Goal: Use online tool/utility: Utilize a website feature to perform a specific function

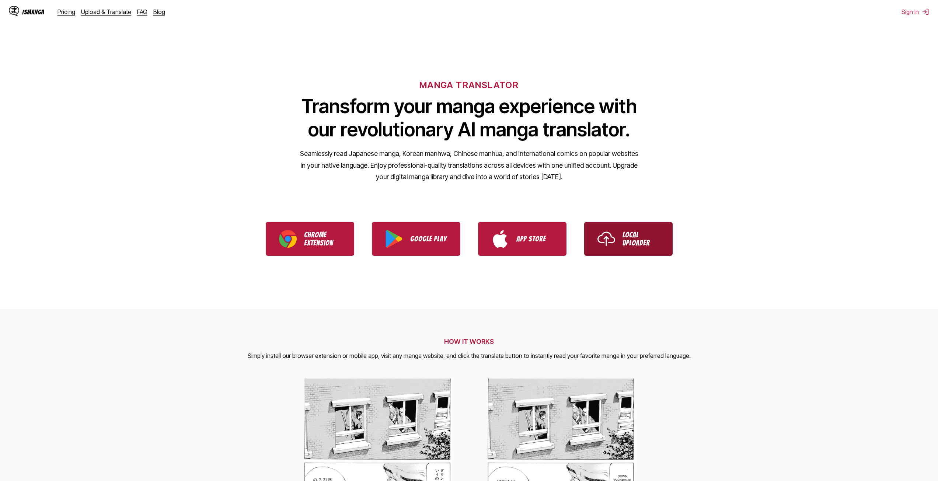
click at [609, 241] on img "Use IsManga Local Uploader" at bounding box center [607, 239] width 18 height 18
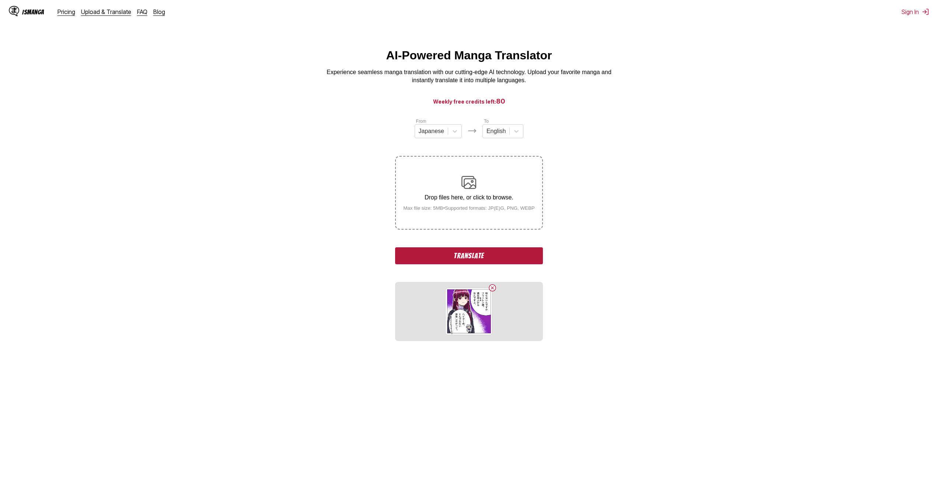
click at [479, 259] on button "Translate" at bounding box center [468, 255] width 147 height 17
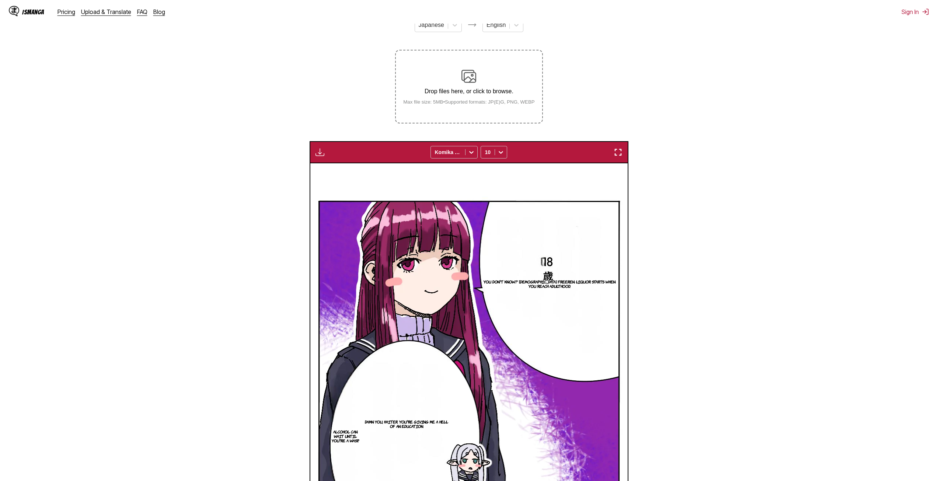
scroll to position [104, 0]
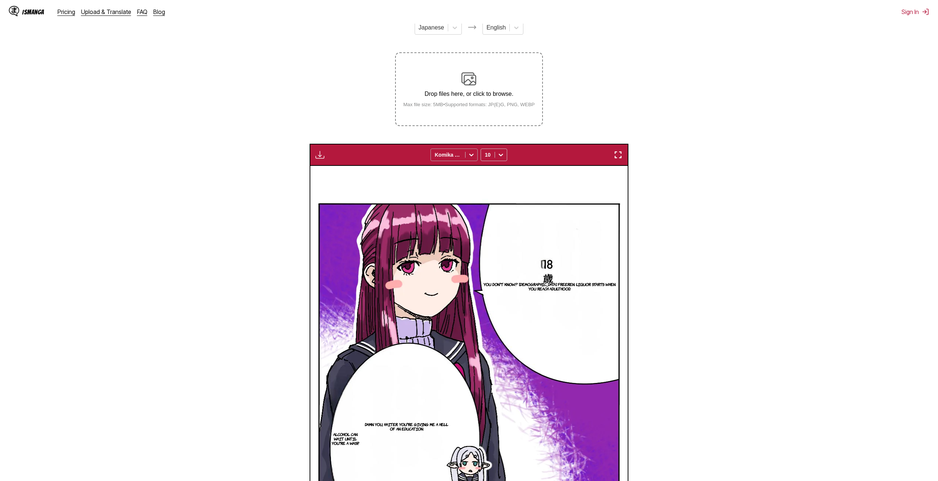
click at [473, 156] on icon at bounding box center [472, 155] width 4 height 3
click at [461, 186] on div "CC Wild Words" at bounding box center [454, 186] width 47 height 18
click at [469, 154] on icon at bounding box center [471, 154] width 7 height 7
click at [457, 205] on div "Komika Axis" at bounding box center [454, 210] width 47 height 11
drag, startPoint x: 467, startPoint y: 161, endPoint x: 466, endPoint y: 156, distance: 5.4
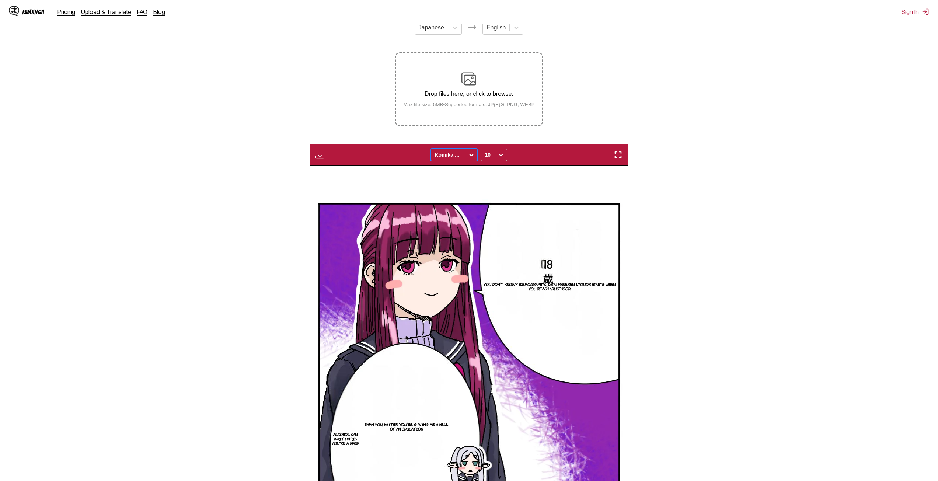
click at [467, 159] on div "Komika Axis" at bounding box center [454, 155] width 47 height 13
click at [459, 168] on div "Bangers" at bounding box center [454, 171] width 47 height 11
click at [460, 156] on div at bounding box center [448, 154] width 27 height 7
click at [453, 185] on div "CC Wild Words" at bounding box center [454, 186] width 47 height 18
click at [458, 159] on div at bounding box center [448, 154] width 27 height 7
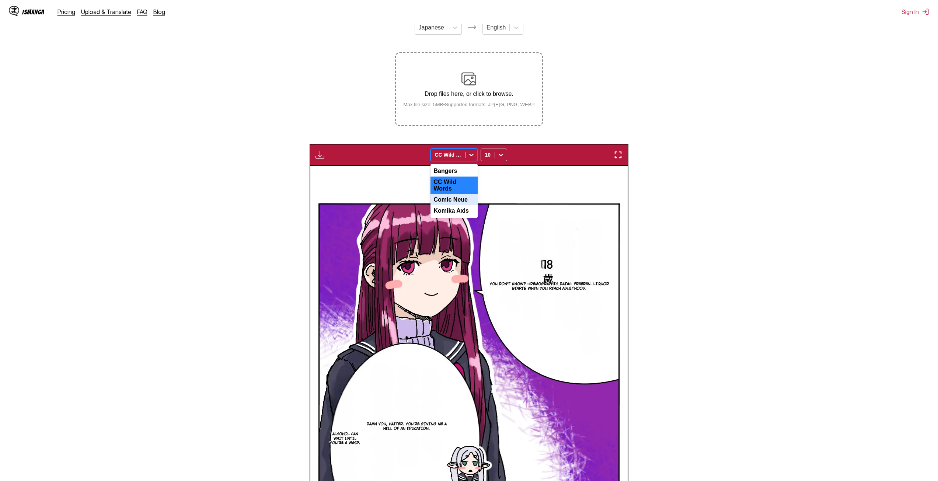
click at [450, 194] on div "Comic Neue" at bounding box center [454, 199] width 47 height 11
click at [460, 159] on div at bounding box center [448, 154] width 27 height 7
click at [458, 184] on div "CC Wild Words" at bounding box center [454, 186] width 47 height 18
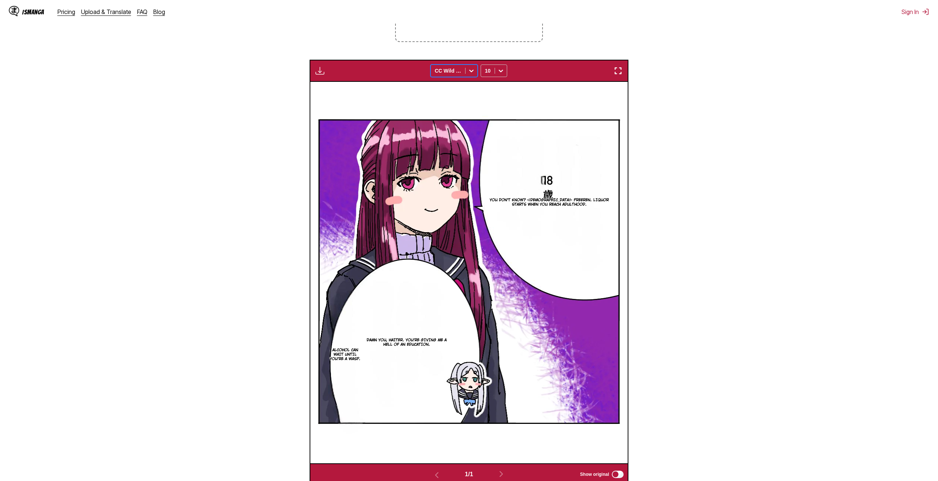
scroll to position [151, 0]
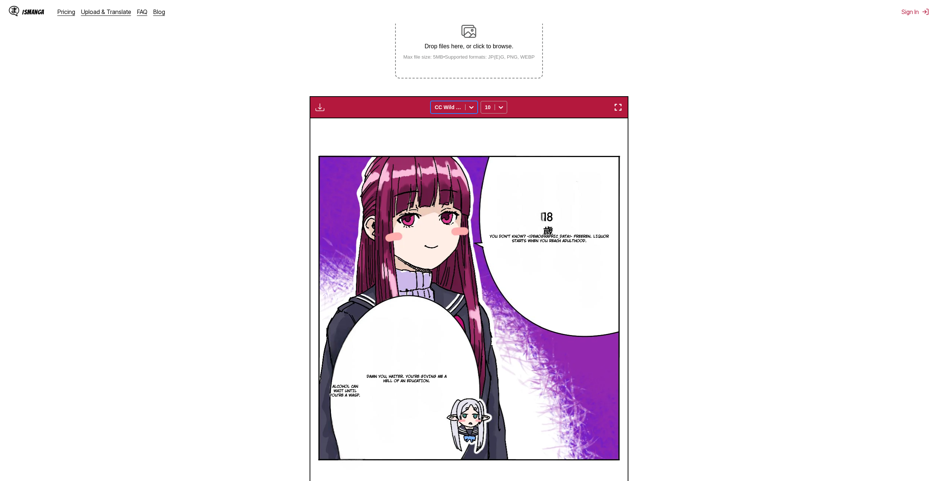
click at [505, 109] on div at bounding box center [501, 107] width 12 height 12
click at [496, 184] on div "16" at bounding box center [494, 178] width 27 height 11
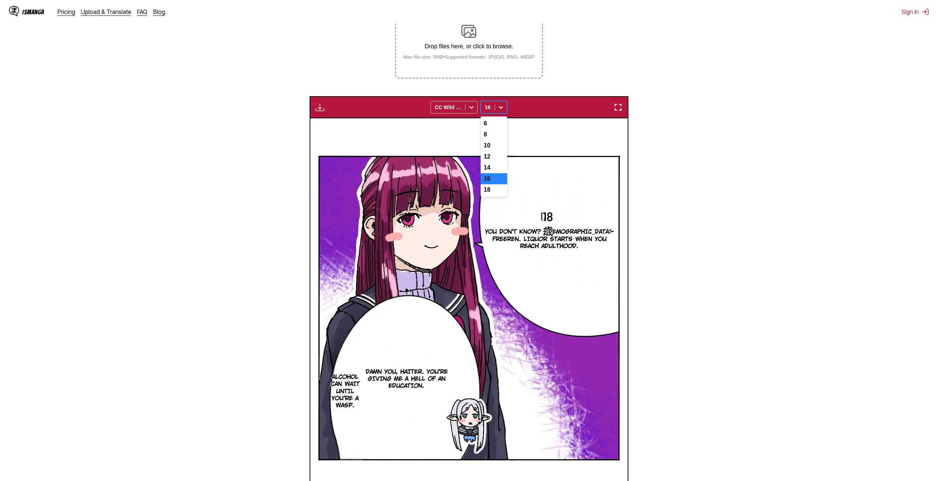
click at [493, 108] on div "16" at bounding box center [488, 107] width 14 height 10
click at [488, 195] on div "18" at bounding box center [494, 189] width 27 height 11
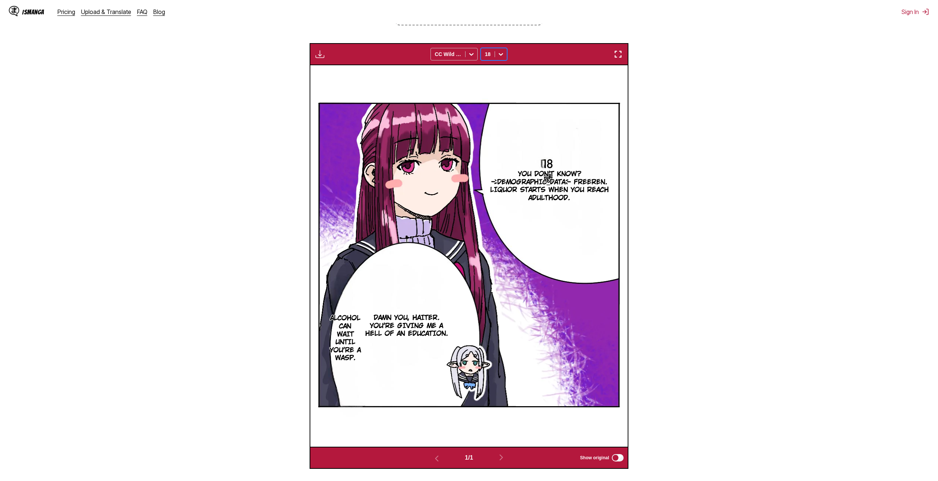
scroll to position [188, 0]
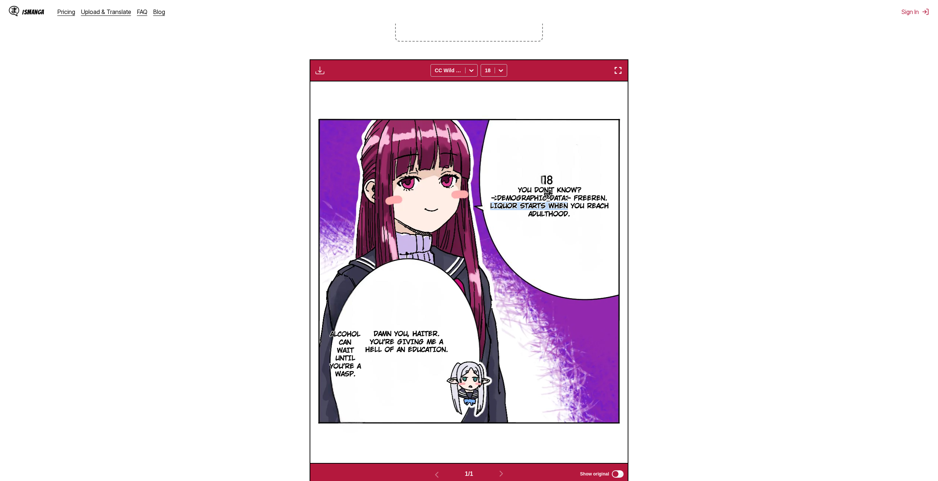
click at [551, 205] on p "You don't know? Lady Freeren. Liquor starts when you reach adulthood." at bounding box center [549, 202] width 135 height 35
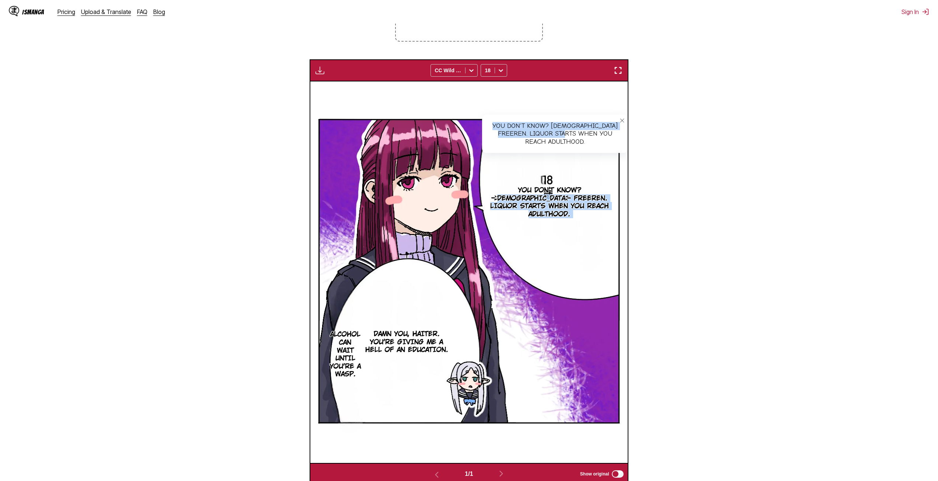
drag, startPoint x: 558, startPoint y: 146, endPoint x: 558, endPoint y: 152, distance: 5.9
click at [558, 152] on article "You don't know? Lady Freeren. Liquor starts when you reach adulthood. You don't…" at bounding box center [469, 272] width 318 height 323
click at [549, 186] on section "You don't know? Lady Freeren. Liquor starts when you reach adulthood." at bounding box center [549, 202] width 135 height 175
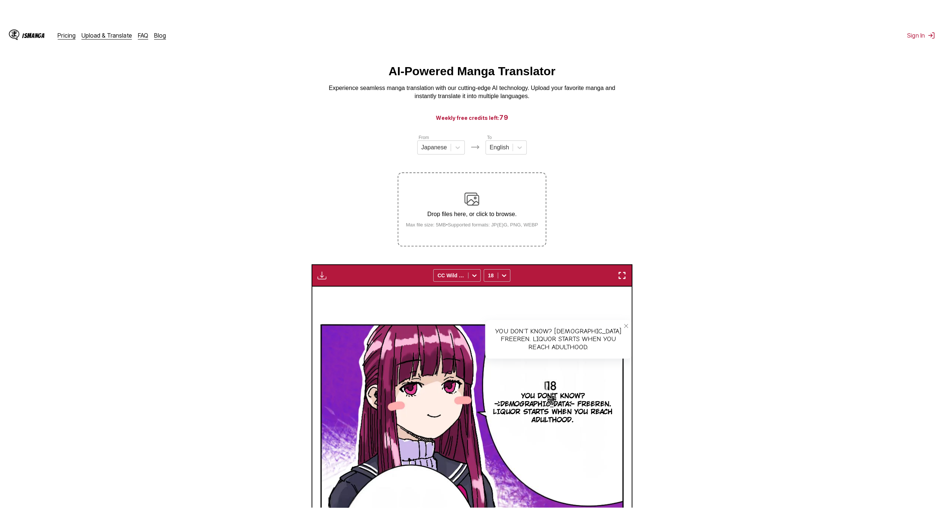
scroll to position [4, 0]
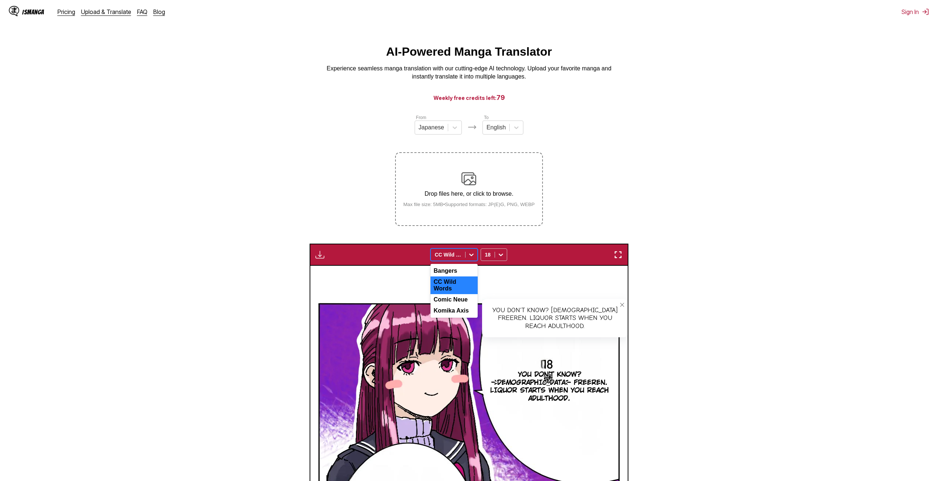
click at [462, 257] on div at bounding box center [448, 254] width 27 height 7
click at [490, 257] on div at bounding box center [488, 254] width 6 height 7
click at [565, 270] on div "You don't know? Lady Freeren. Liquor starts when you reach adulthood. You don't…" at bounding box center [469, 457] width 318 height 382
click at [619, 254] on img "button" at bounding box center [618, 254] width 9 height 9
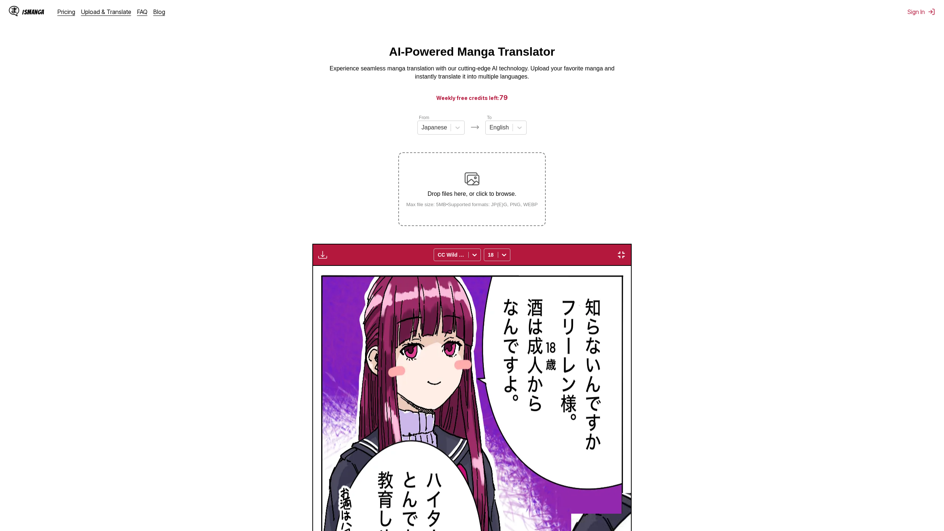
click at [804, 271] on section "You don't know? Lady Freeren. Liquor starts when you reach adulthood." at bounding box center [905, 403] width 203 height 264
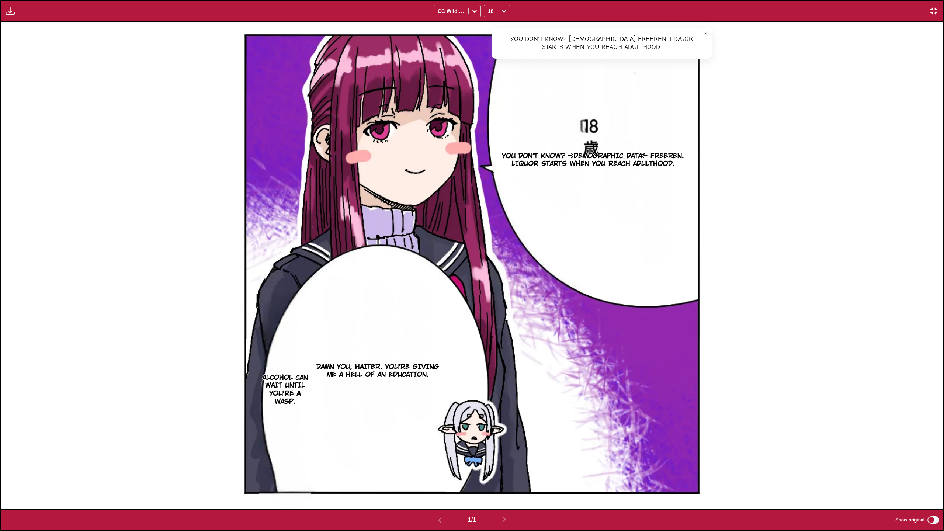
click at [929, 13] on img "button" at bounding box center [933, 11] width 9 height 9
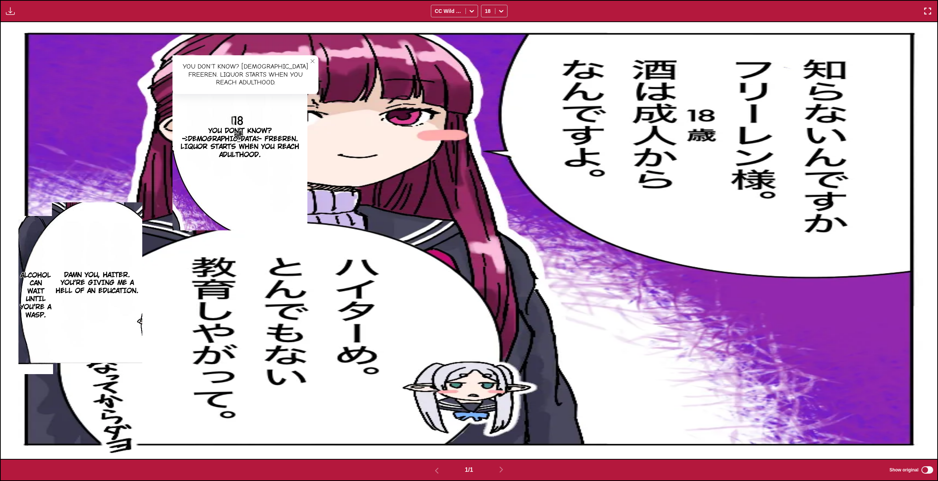
scroll to position [97, 0]
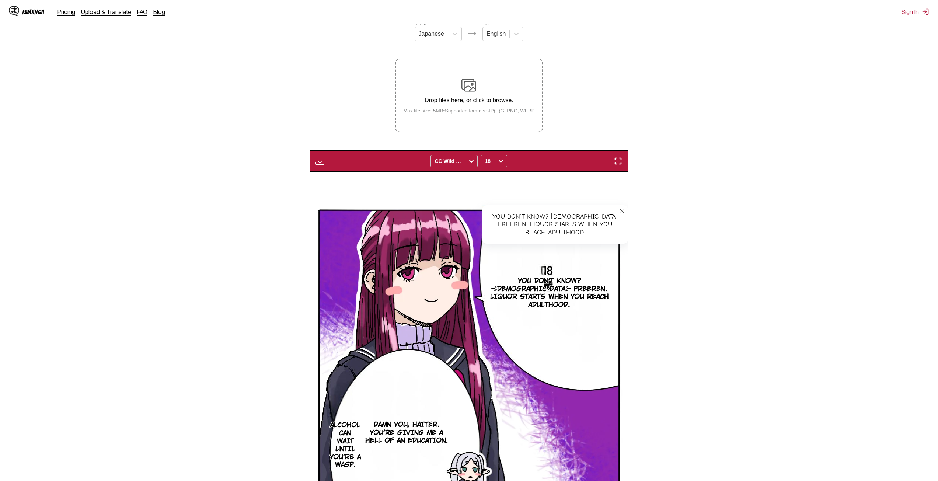
click at [546, 283] on p "You don't know? Lady Freeren. Liquor starts when you reach adulthood." at bounding box center [549, 292] width 135 height 35
click at [622, 212] on icon "close-tooltip" at bounding box center [622, 211] width 5 height 5
click at [468, 161] on icon at bounding box center [471, 160] width 7 height 7
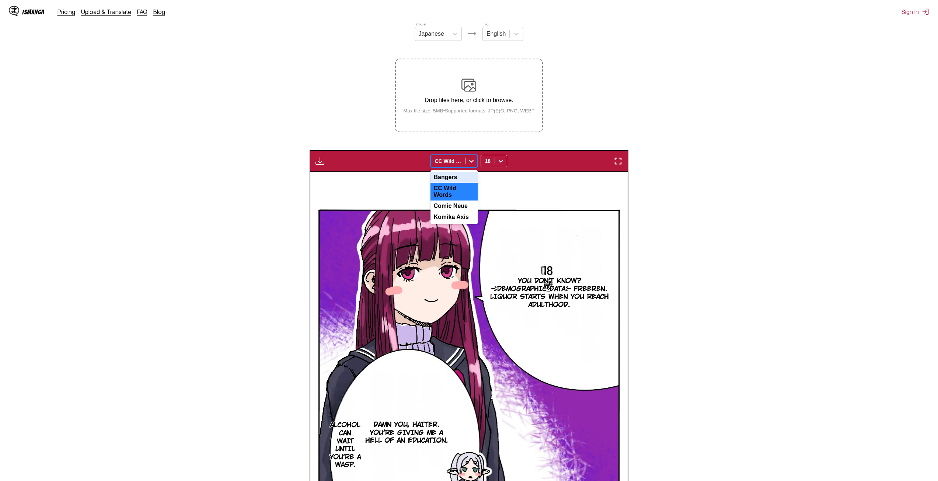
click at [456, 175] on div "Bangers" at bounding box center [454, 177] width 47 height 11
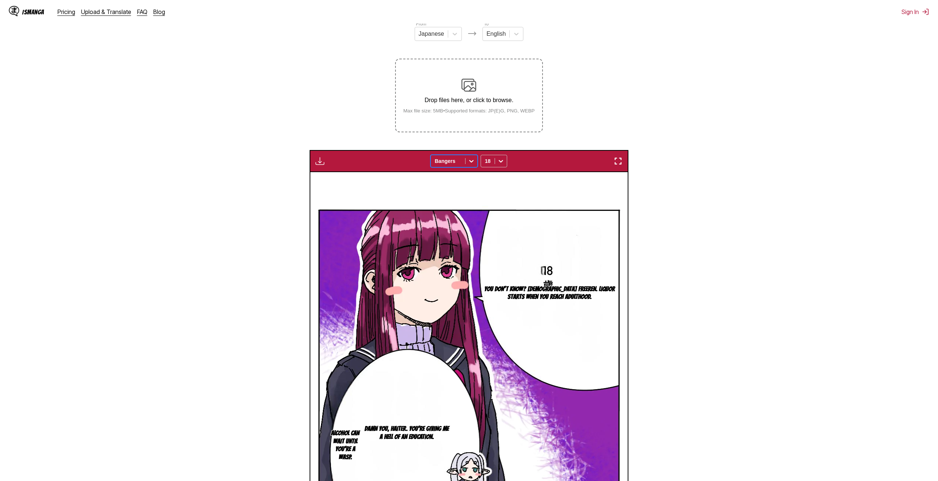
click at [459, 168] on div "Available for premium users only option Bangers, selected. Bangers 18" at bounding box center [469, 161] width 319 height 22
click at [462, 161] on div "Bangers" at bounding box center [448, 161] width 34 height 10
click at [462, 209] on div "Comic Neue" at bounding box center [454, 206] width 47 height 11
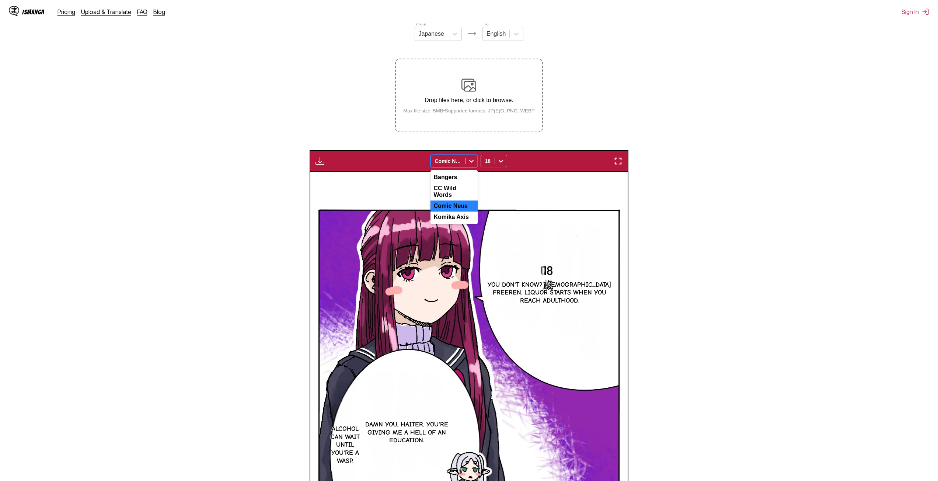
click at [462, 164] on div at bounding box center [448, 160] width 27 height 7
click at [454, 212] on div "Komika Axis" at bounding box center [454, 217] width 47 height 11
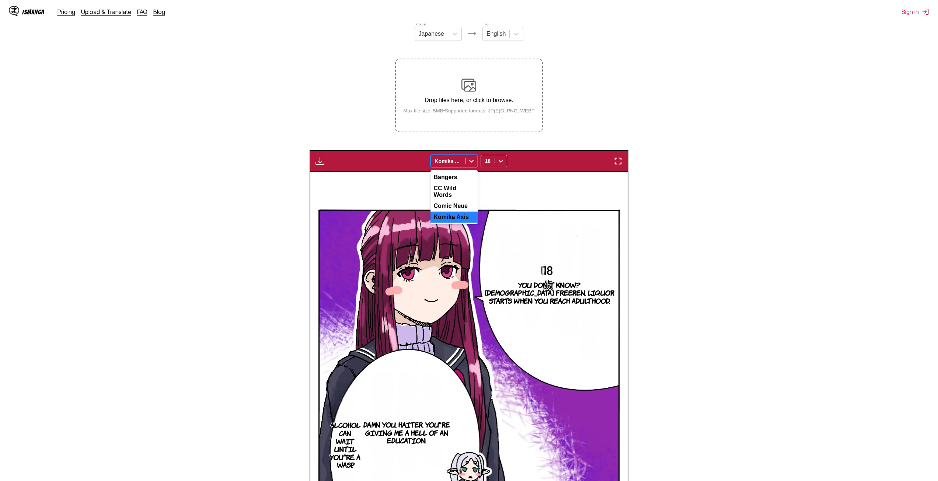
click at [454, 165] on div at bounding box center [448, 160] width 27 height 7
click at [453, 188] on div "CC Wild Words" at bounding box center [454, 192] width 47 height 18
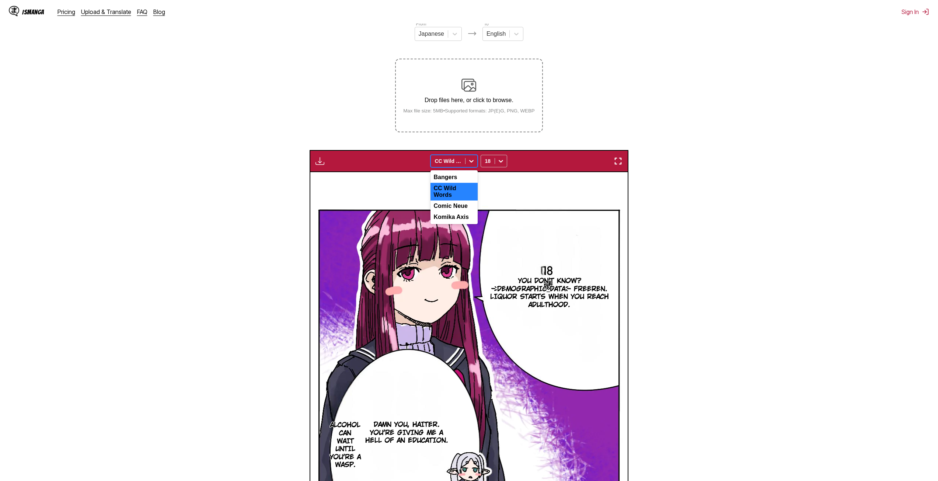
click at [442, 165] on div at bounding box center [448, 160] width 27 height 7
click at [401, 191] on div "You don't know? Lady Freeren. Liquor starts when you reach adulthood. Damn you,…" at bounding box center [469, 363] width 318 height 382
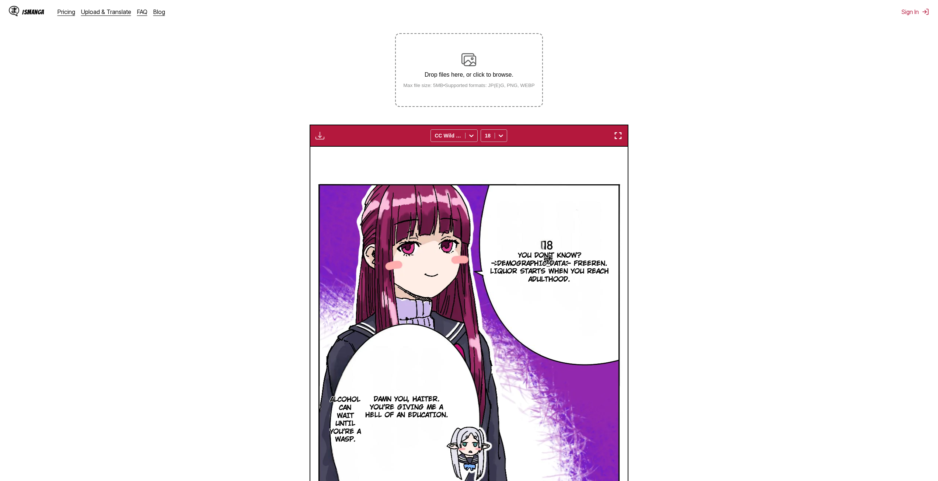
scroll to position [245, 0]
